Goal: Task Accomplishment & Management: Manage account settings

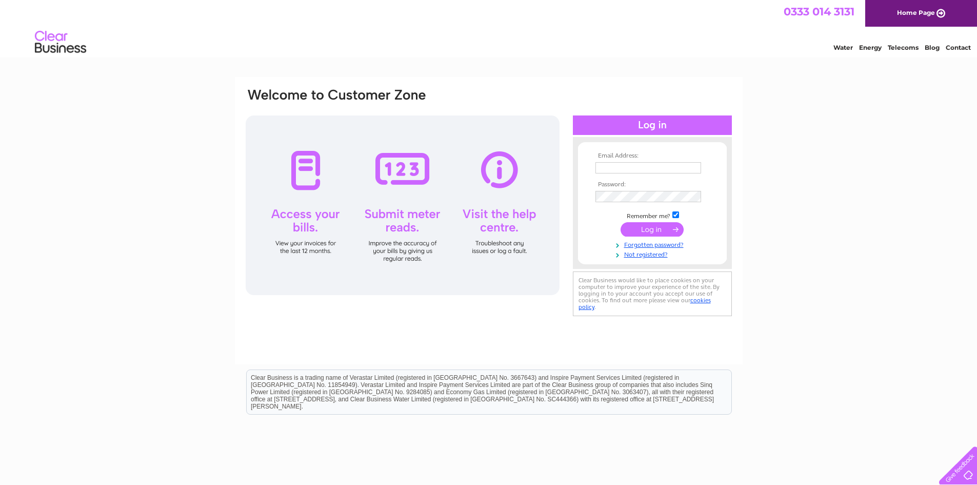
click at [617, 163] on input "text" at bounding box center [649, 167] width 106 height 11
type input "[PERSON_NAME][EMAIL_ADDRESS][DOMAIN_NAME]"
click at [665, 229] on input "submit" at bounding box center [652, 229] width 63 height 14
